Goal: Transaction & Acquisition: Book appointment/travel/reservation

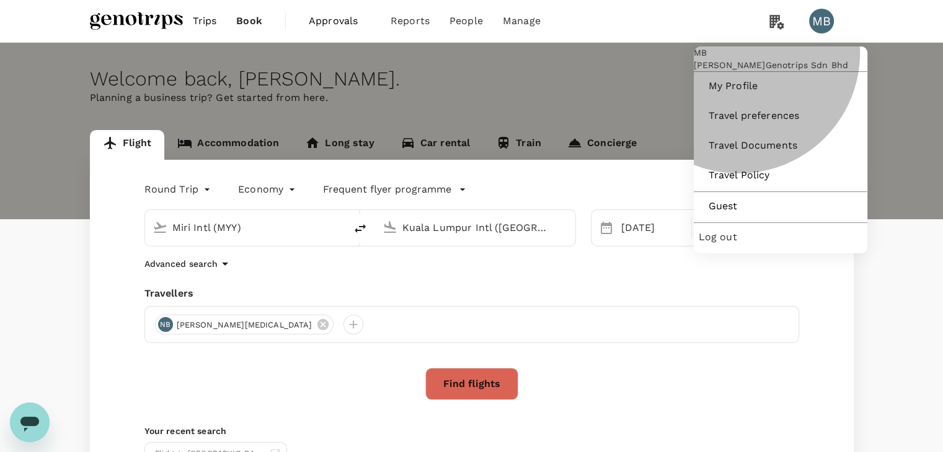
click at [743, 245] on span "Log out" at bounding box center [781, 237] width 164 height 15
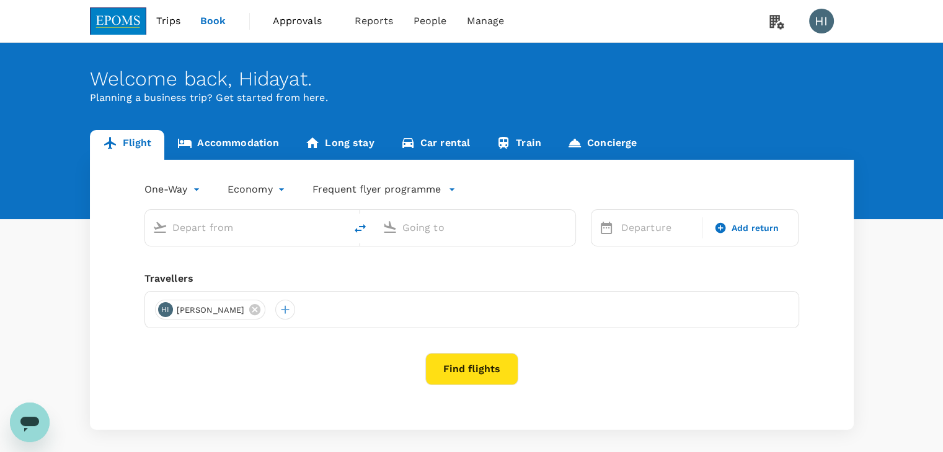
type input "[PERSON_NAME] (JHB)"
type input "Kuala Lumpur Intl ([GEOGRAPHIC_DATA])"
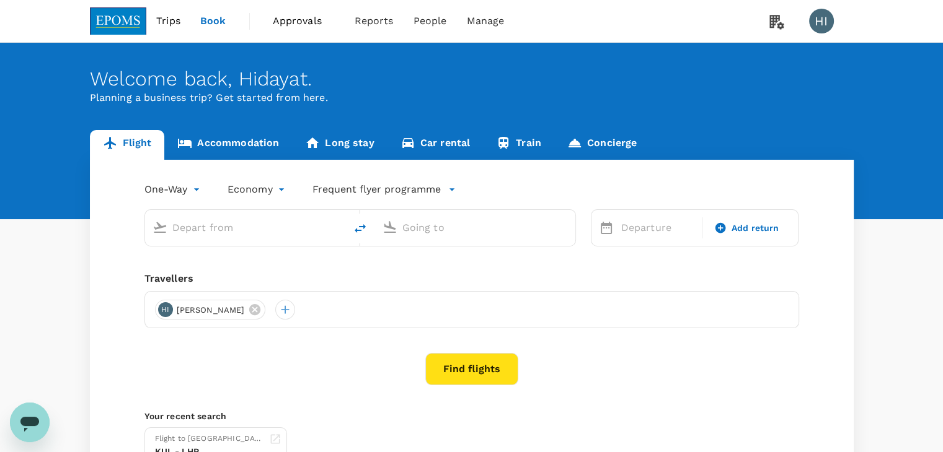
type input "[PERSON_NAME] (JHB)"
type input "Kuala Lumpur Intl ([GEOGRAPHIC_DATA])"
